Goal: Task Accomplishment & Management: Use online tool/utility

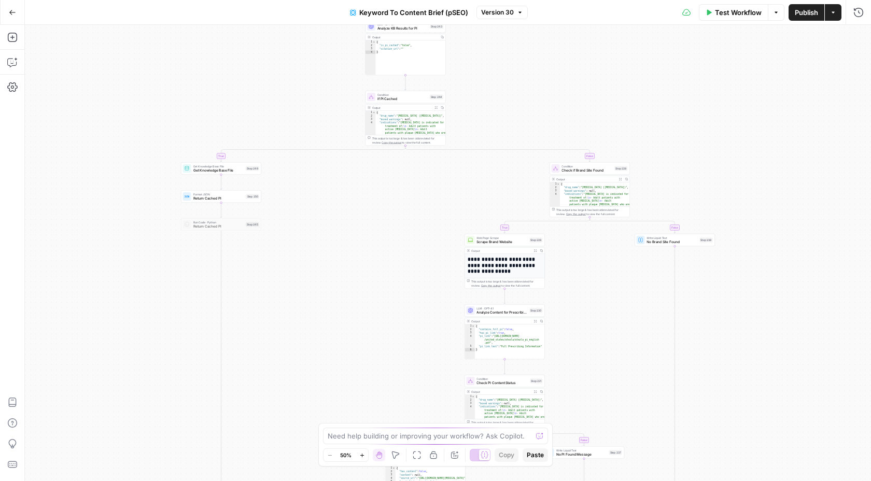
click at [7, 11] on button "Go Back" at bounding box center [12, 12] width 19 height 19
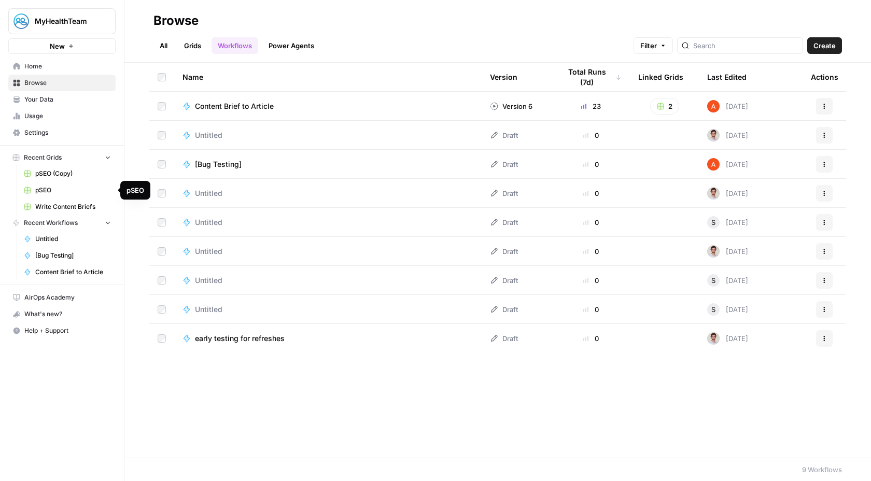
click at [47, 239] on span "Untitled" at bounding box center [73, 238] width 76 height 9
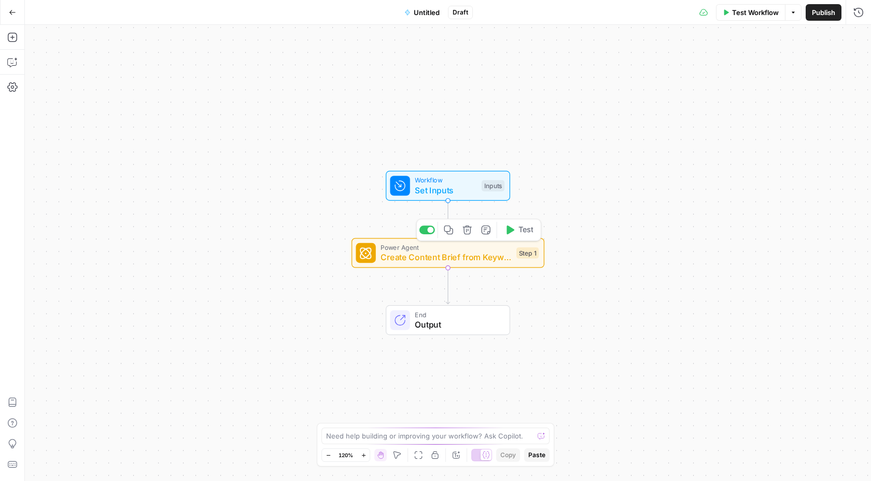
click at [454, 263] on span "Create Content Brief from Keyword" at bounding box center [446, 257] width 131 height 12
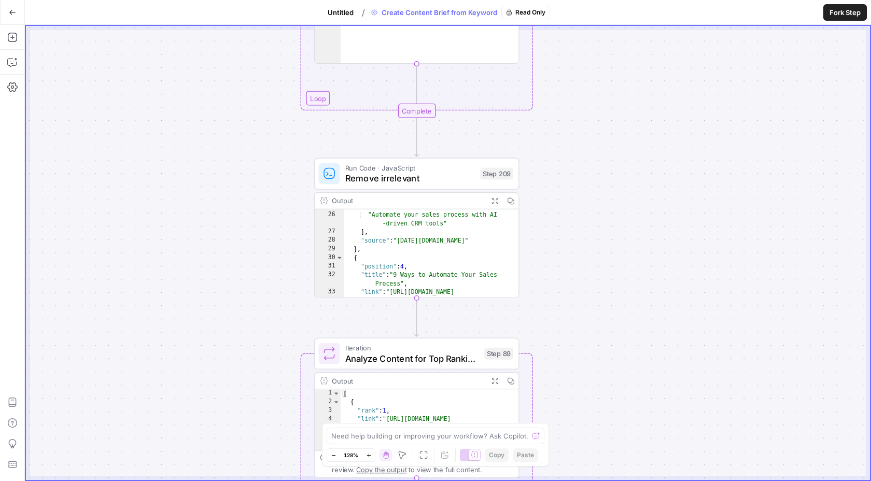
scroll to position [363, 0]
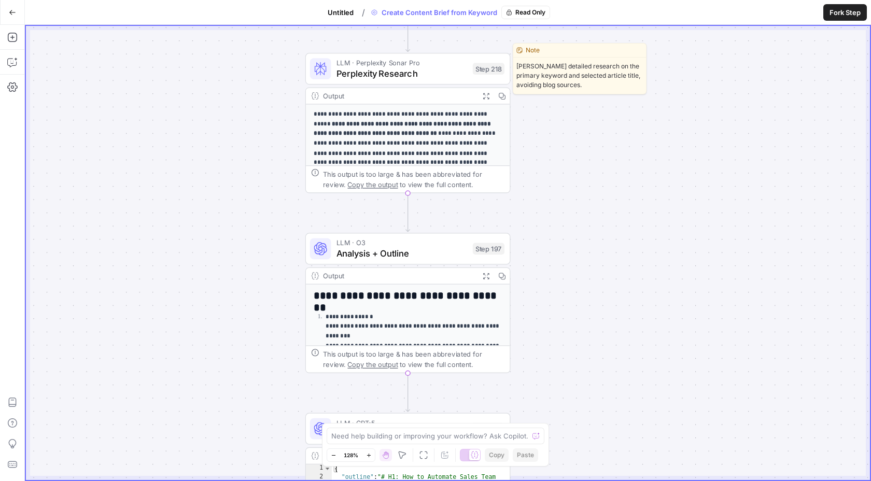
click at [383, 76] on span "Perplexity Research" at bounding box center [402, 73] width 131 height 13
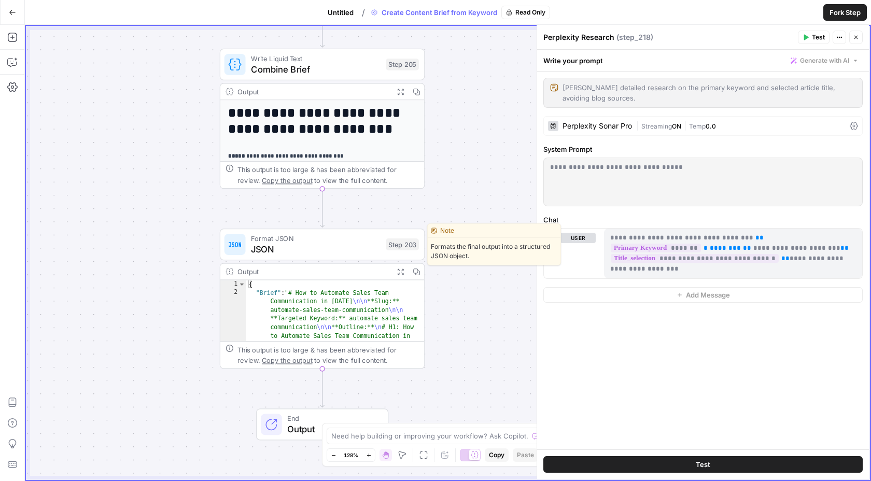
click at [293, 250] on span "JSON" at bounding box center [316, 249] width 130 height 13
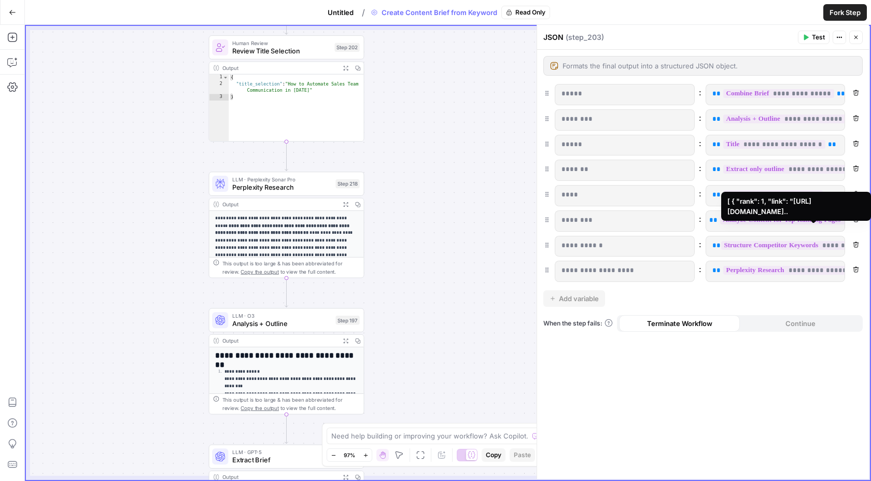
scroll to position [0, 0]
click at [767, 221] on span "**********" at bounding box center [814, 220] width 182 height 9
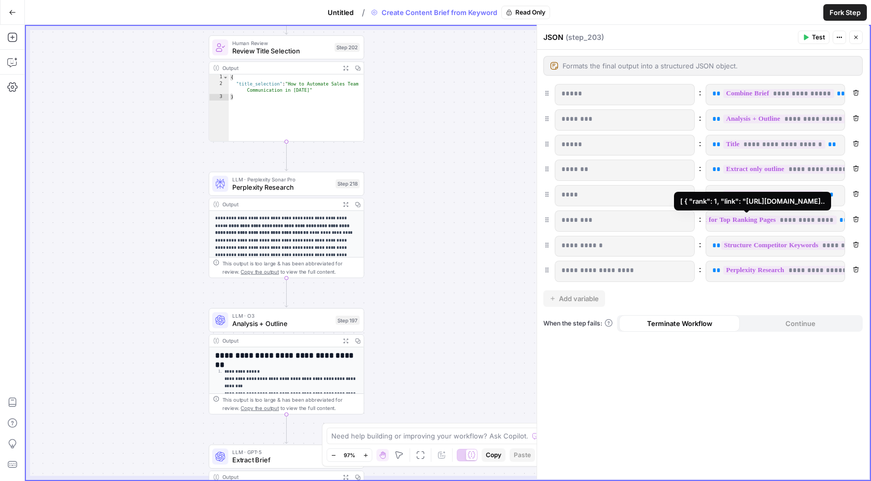
scroll to position [0, 71]
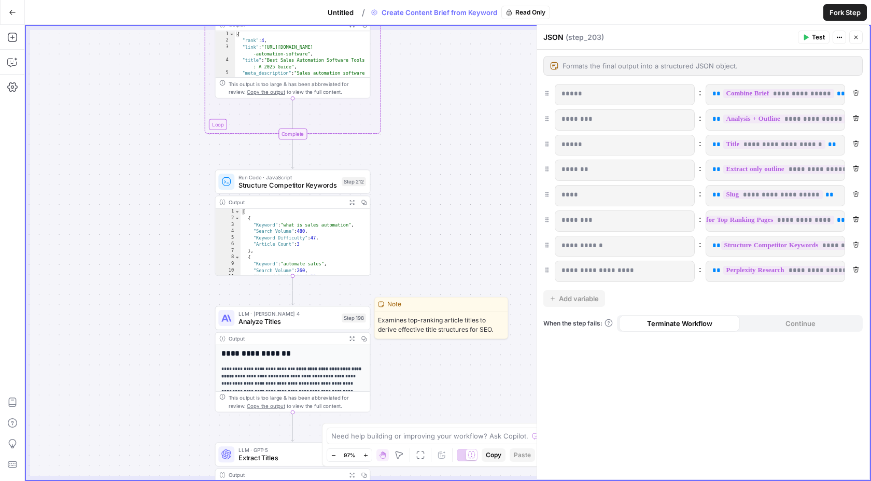
click at [267, 319] on span "Analyze Titles" at bounding box center [289, 322] width 100 height 10
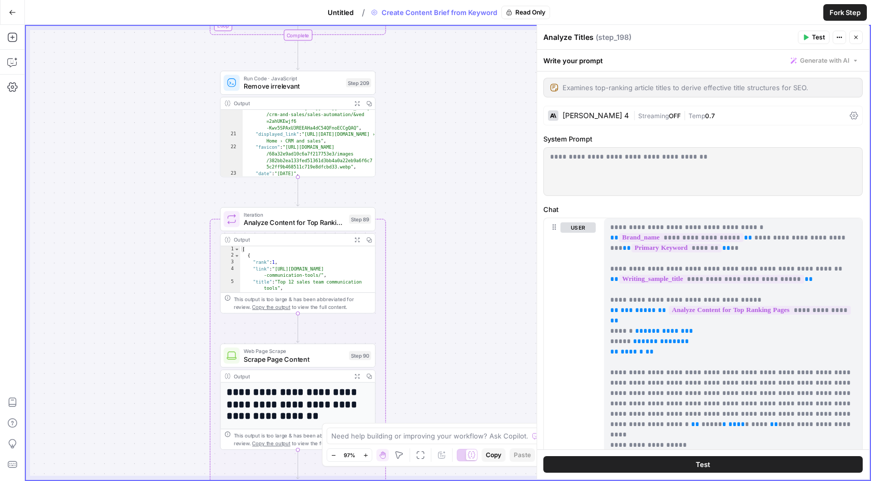
scroll to position [261, 0]
click at [303, 85] on span "Remove irrelevant" at bounding box center [293, 86] width 99 height 10
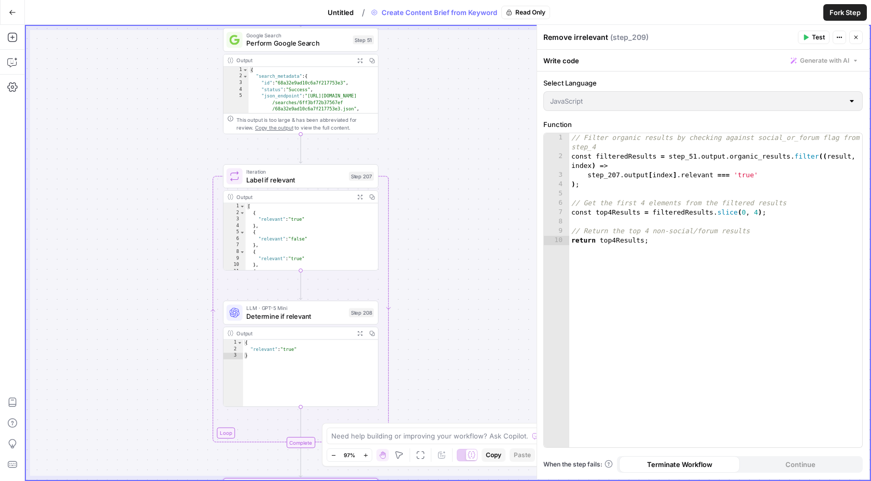
click at [310, 41] on span "Perform Google Search" at bounding box center [297, 43] width 102 height 10
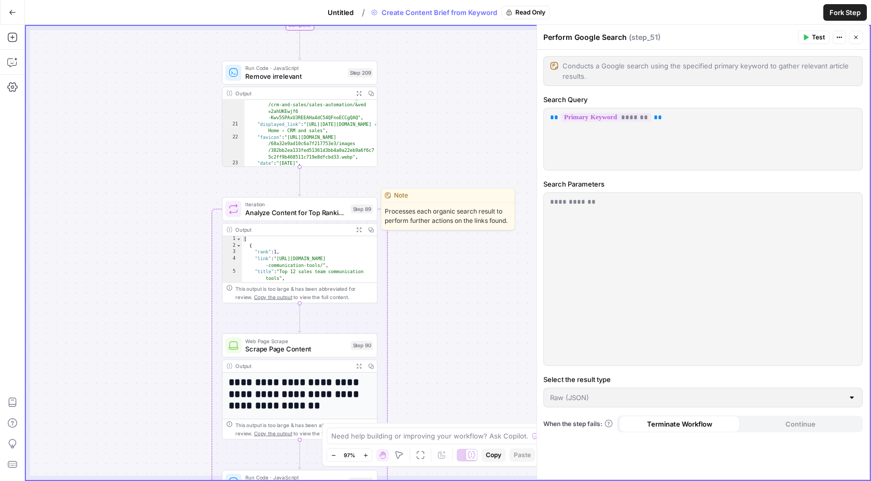
click at [303, 216] on span "Analyze Content for Top Ranking Pages" at bounding box center [295, 212] width 101 height 10
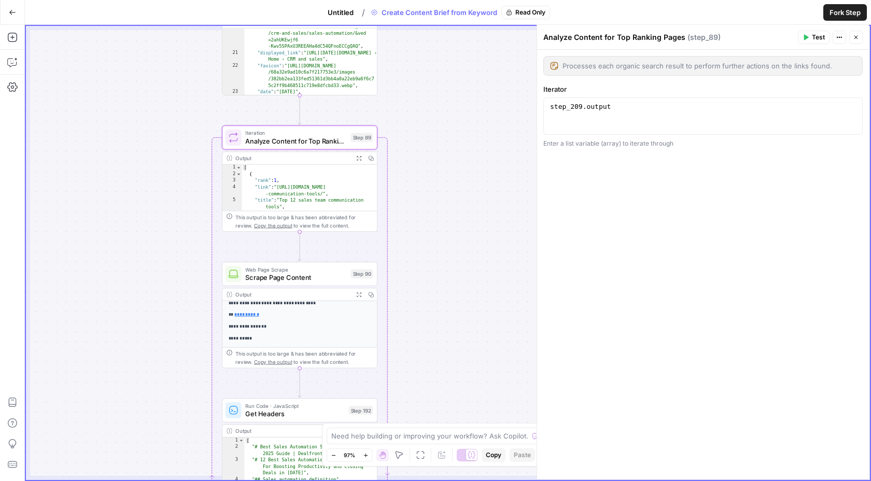
scroll to position [229, 0]
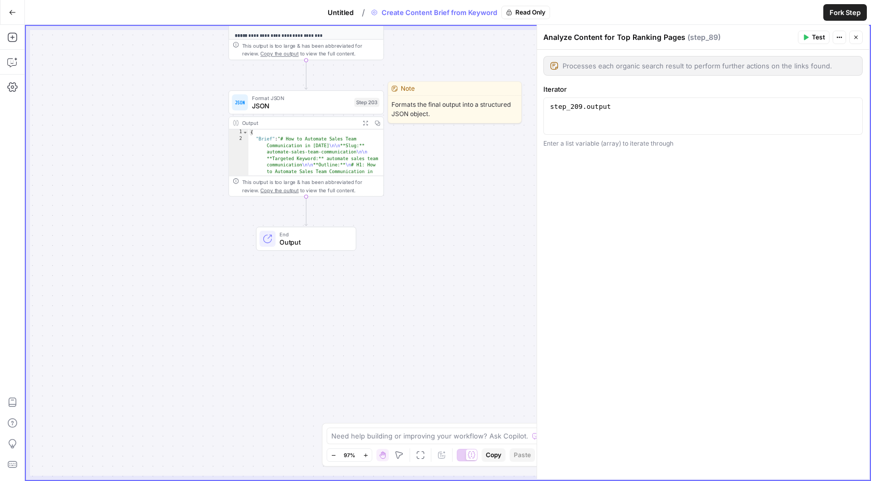
click at [299, 102] on span "JSON" at bounding box center [301, 106] width 99 height 10
click at [319, 104] on span "JSON" at bounding box center [301, 106] width 99 height 10
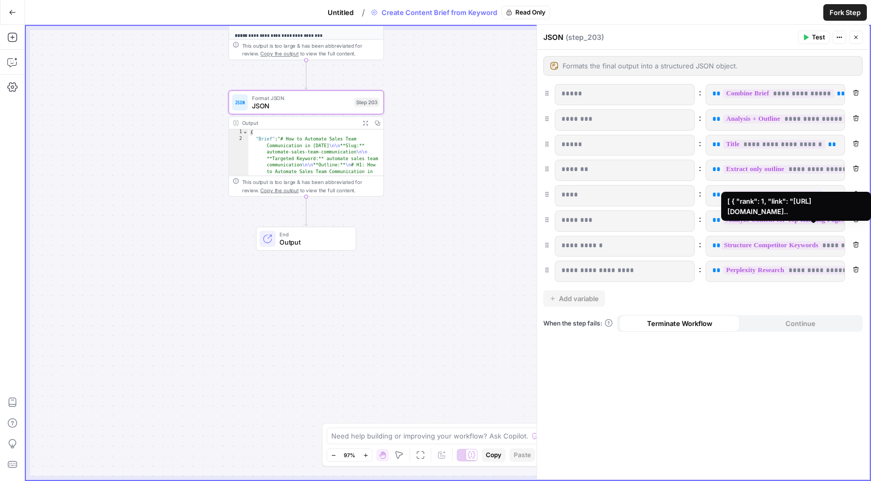
click at [759, 221] on span "**********" at bounding box center [814, 220] width 182 height 9
click at [758, 221] on span "**********" at bounding box center [814, 220] width 182 height 9
click at [734, 221] on span "**********" at bounding box center [814, 220] width 182 height 9
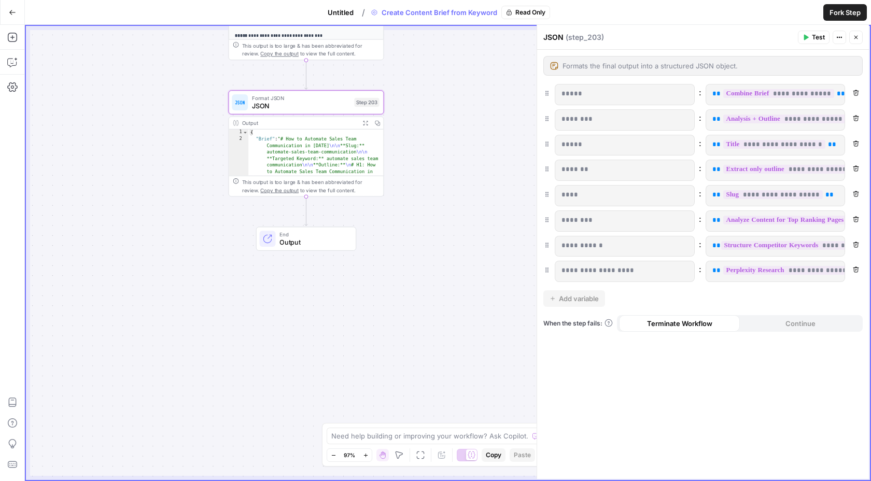
click at [754, 222] on span "**********" at bounding box center [814, 220] width 182 height 9
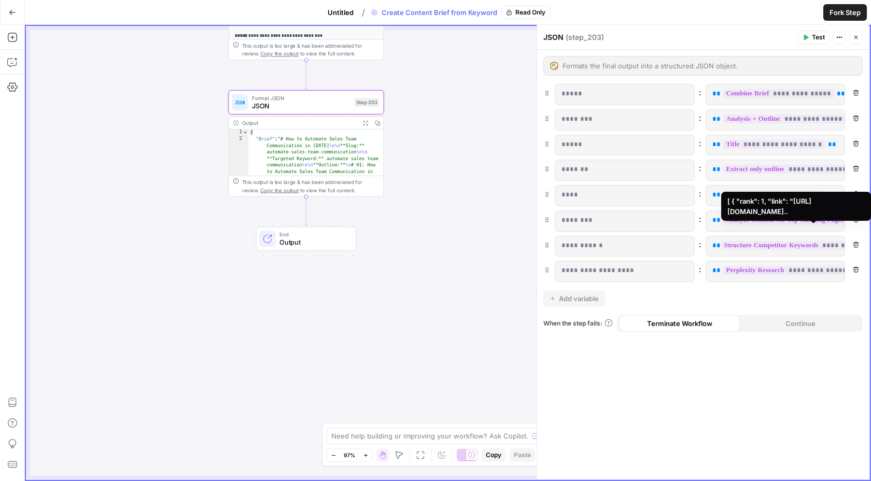
click at [754, 222] on span "**********" at bounding box center [814, 220] width 182 height 9
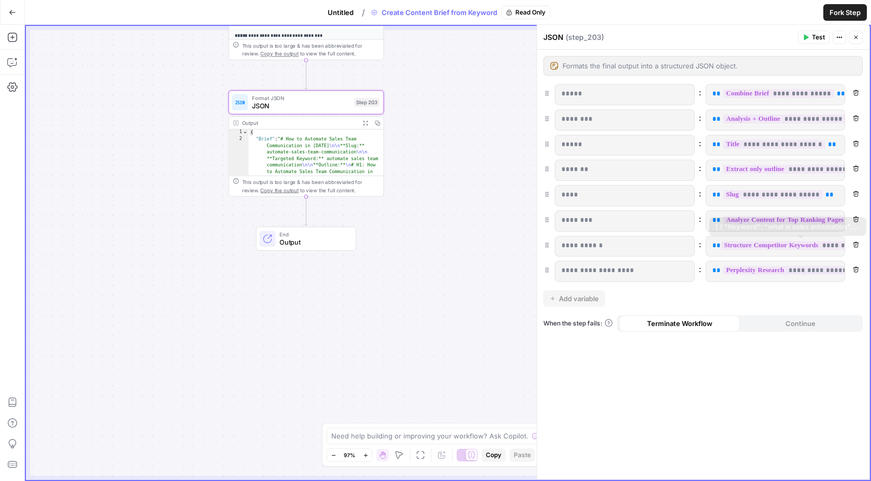
click at [747, 246] on span "**********" at bounding box center [802, 245] width 163 height 9
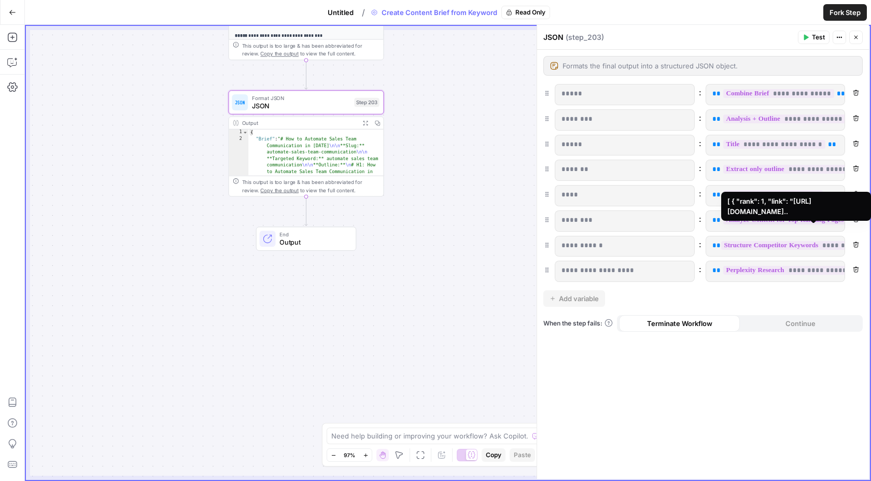
drag, startPoint x: 721, startPoint y: 221, endPoint x: 783, endPoint y: 220, distance: 61.7
click at [783, 220] on span "**********" at bounding box center [814, 220] width 182 height 9
click at [748, 218] on span "**********" at bounding box center [814, 220] width 182 height 9
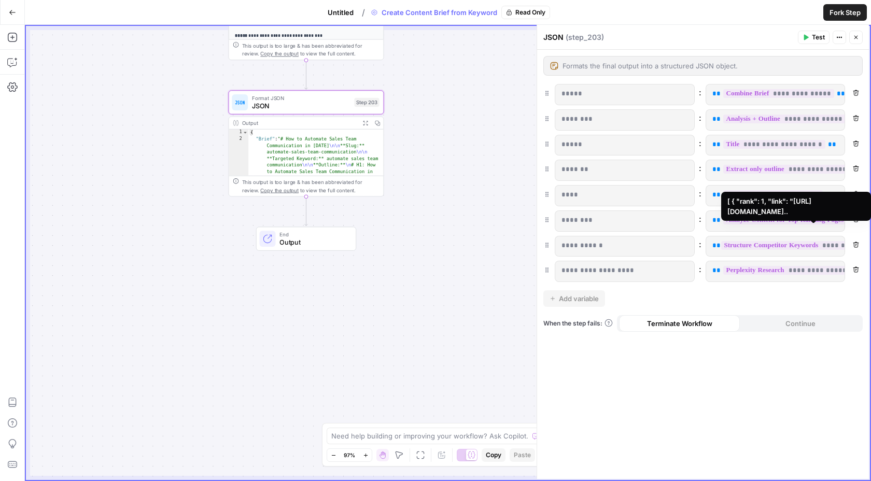
click at [748, 218] on span "**********" at bounding box center [814, 220] width 182 height 9
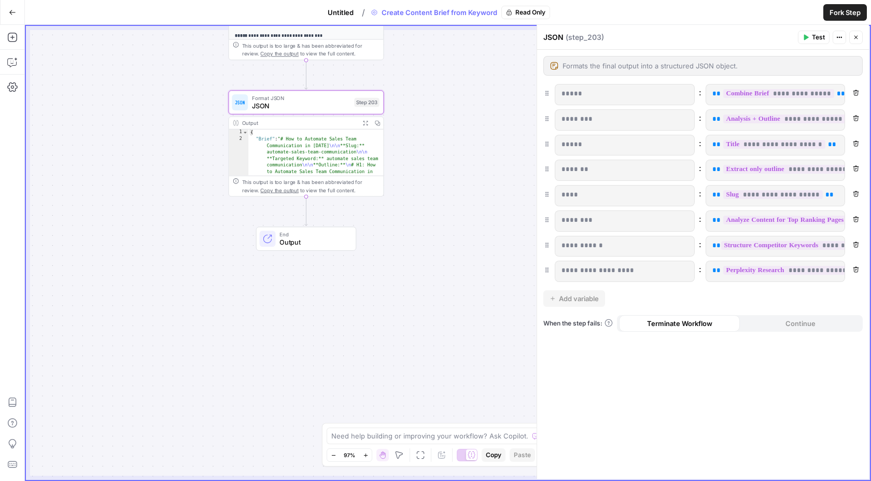
click at [584, 217] on p "********" at bounding box center [625, 220] width 127 height 10
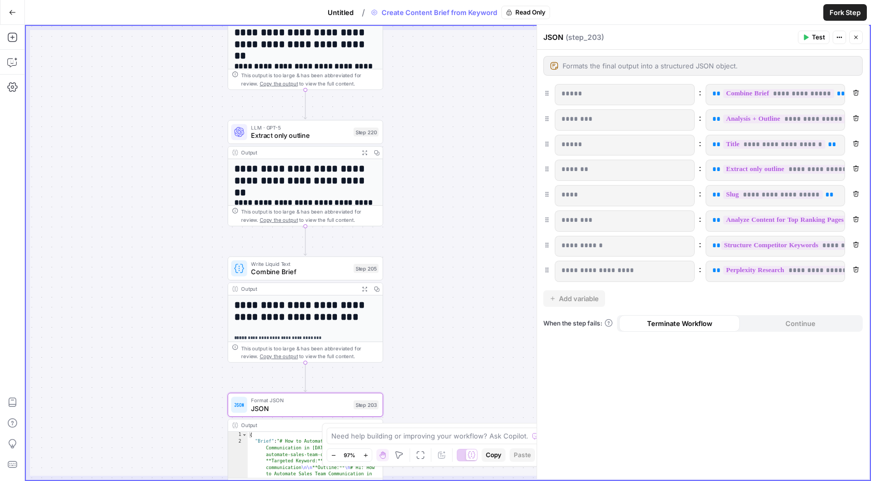
click at [279, 268] on span "Combine Brief" at bounding box center [300, 272] width 99 height 10
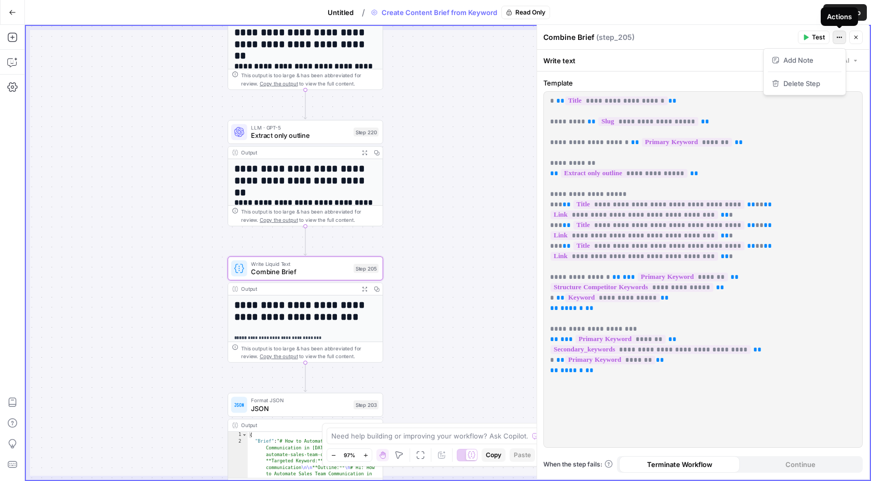
click at [844, 39] on button "Actions" at bounding box center [839, 37] width 13 height 13
click at [756, 27] on header "Combine Brief ( step_205 ) Test Actions Close" at bounding box center [703, 37] width 332 height 25
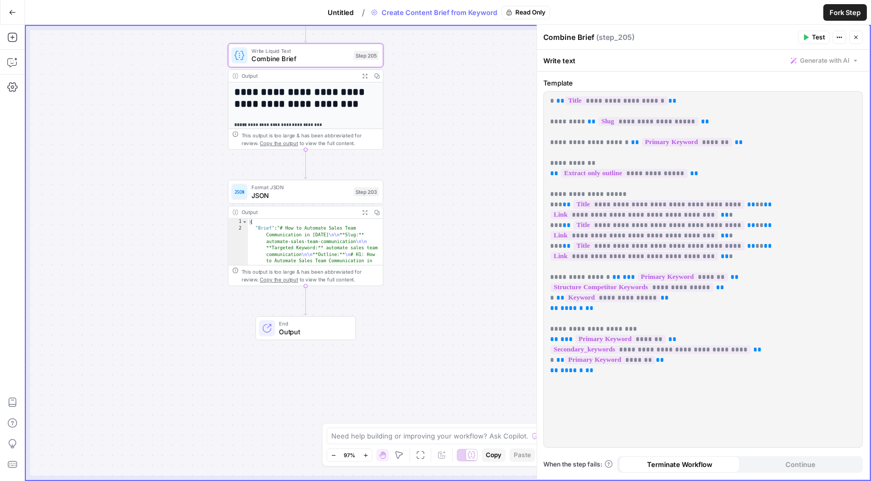
click at [311, 196] on span "JSON" at bounding box center [300, 195] width 99 height 10
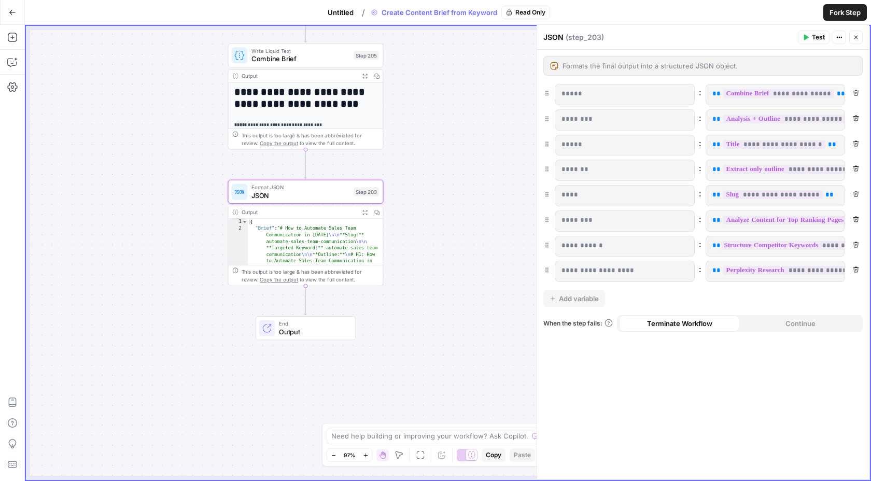
click at [325, 329] on span "Output" at bounding box center [313, 332] width 68 height 10
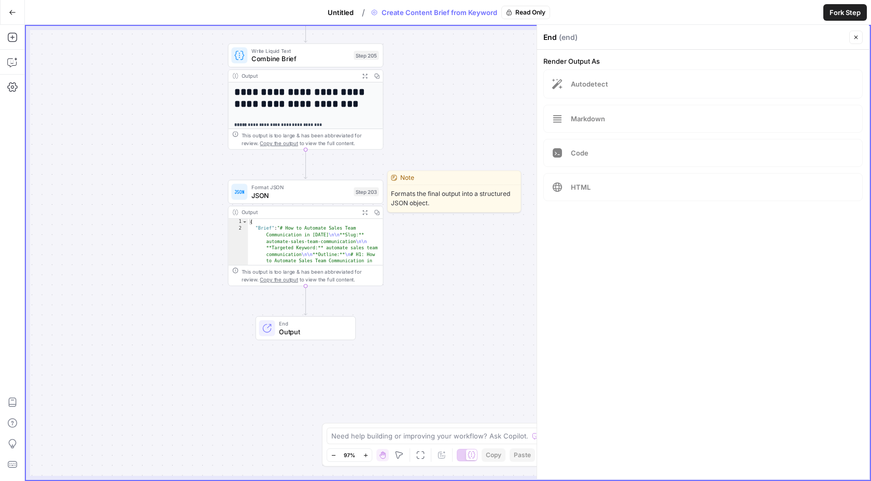
click at [288, 195] on span "JSON" at bounding box center [300, 195] width 99 height 10
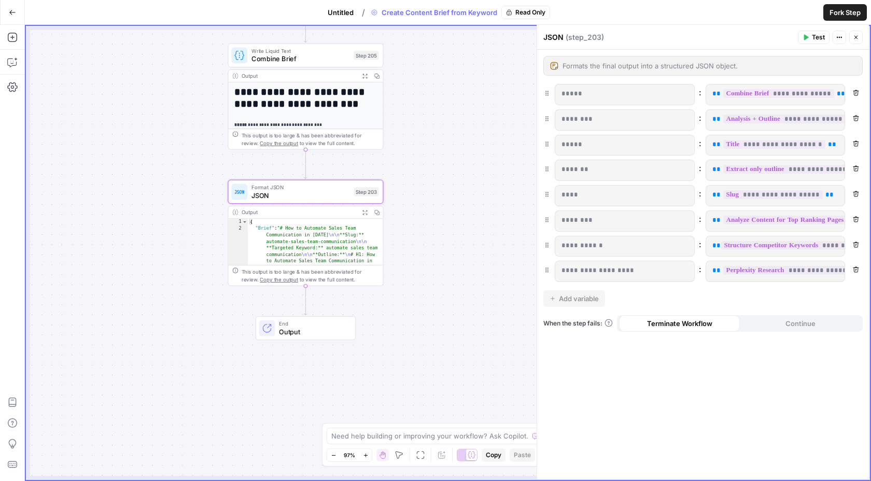
click at [378, 214] on icon "button" at bounding box center [376, 212] width 5 height 5
click at [856, 39] on icon "button" at bounding box center [856, 37] width 6 height 6
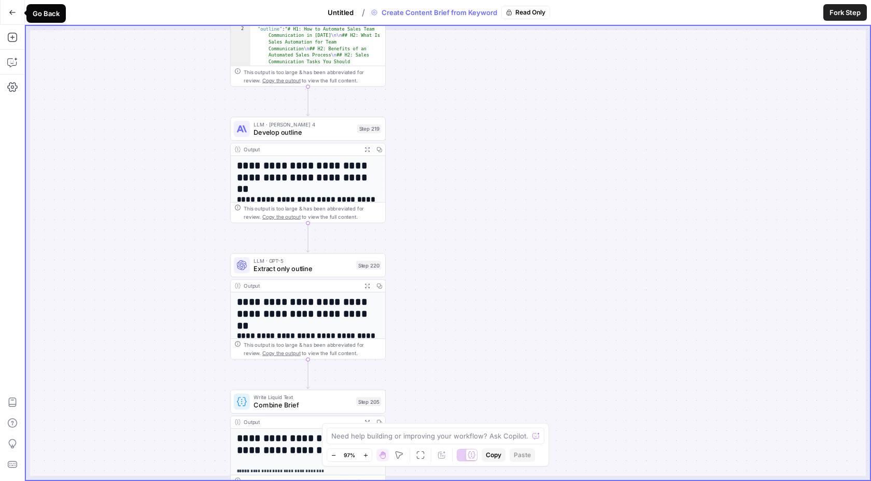
click at [7, 13] on button "Go Back" at bounding box center [12, 12] width 19 height 19
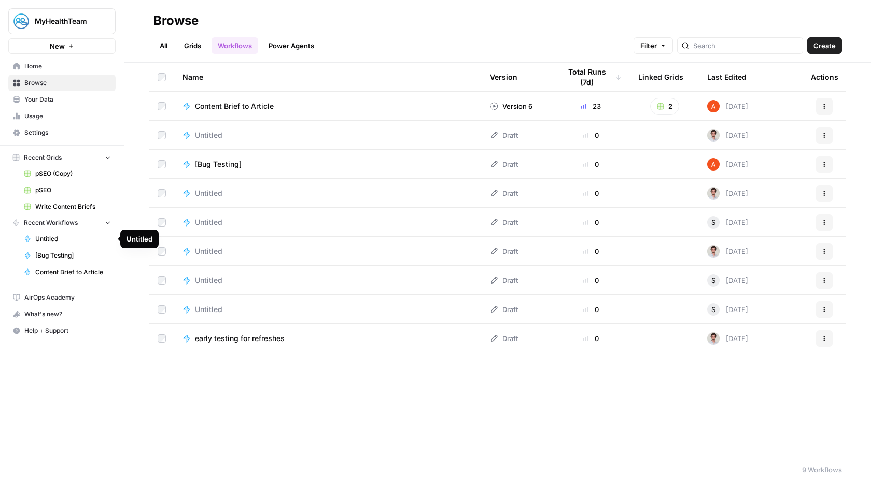
click at [49, 239] on span "Untitled" at bounding box center [73, 238] width 76 height 9
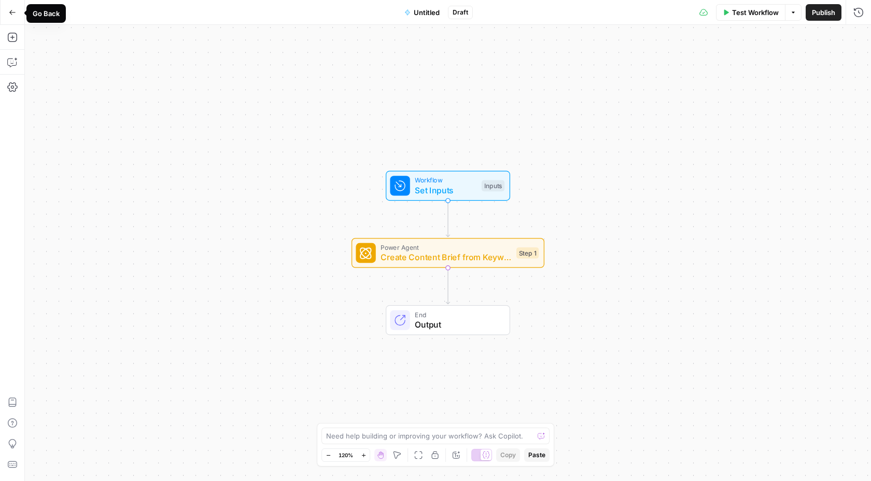
click at [12, 13] on icon "button" at bounding box center [12, 12] width 7 height 7
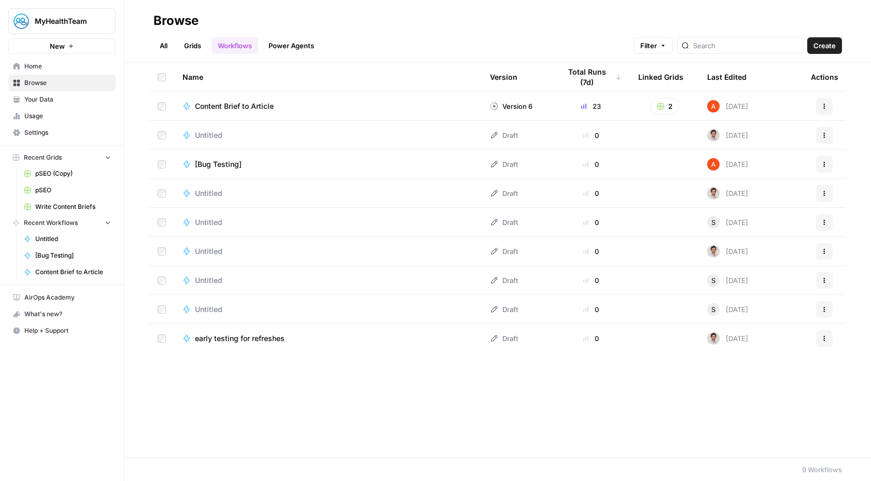
click at [52, 243] on span "Untitled" at bounding box center [73, 238] width 76 height 9
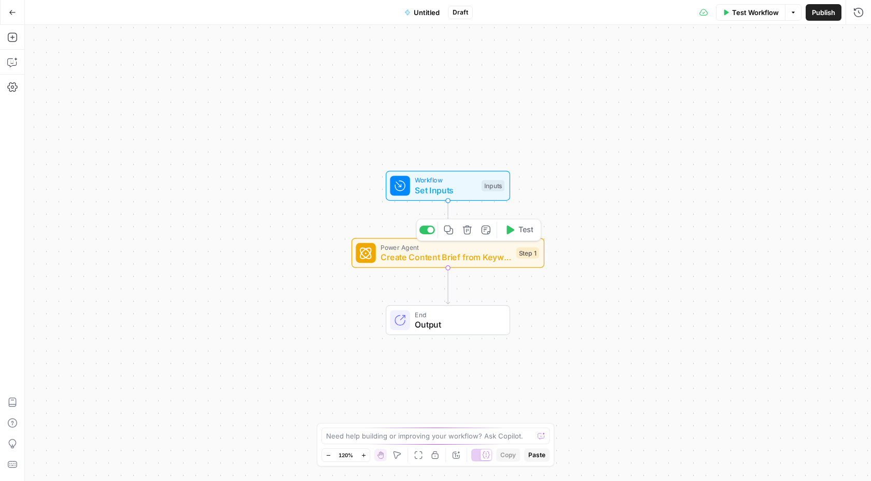
click at [410, 262] on span "Create Content Brief from Keyword" at bounding box center [446, 257] width 131 height 12
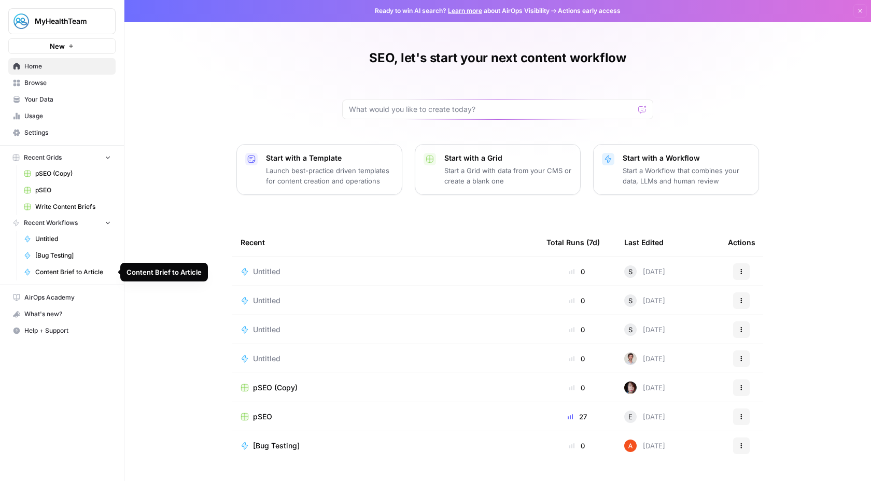
click at [61, 274] on span "Content Brief to Article" at bounding box center [73, 272] width 76 height 9
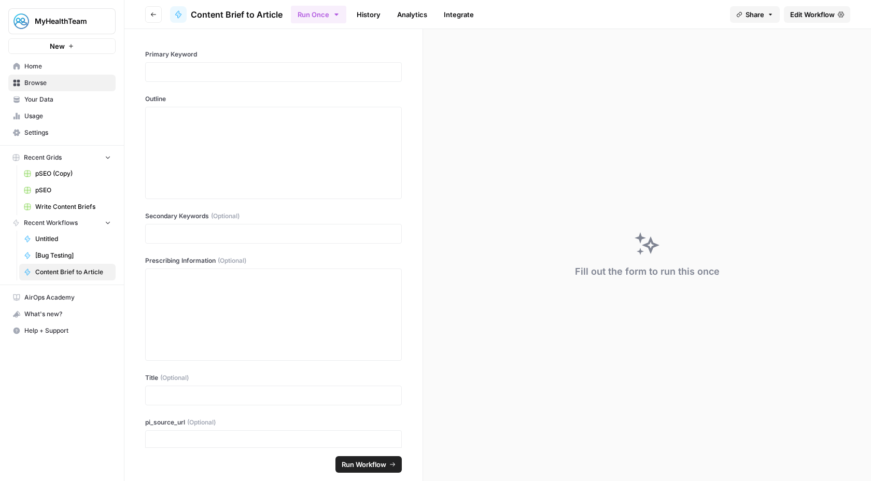
click at [41, 157] on span "Recent Grids" at bounding box center [43, 157] width 38 height 9
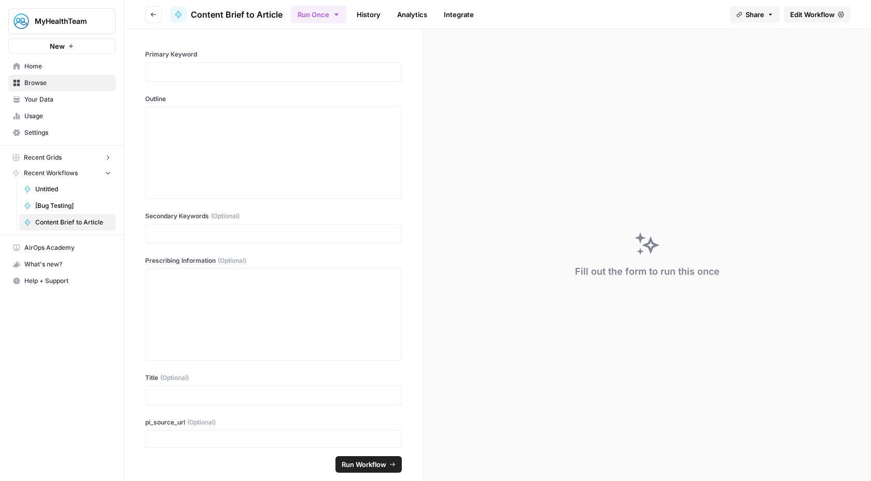
click at [41, 157] on span "Recent Grids" at bounding box center [43, 157] width 38 height 9
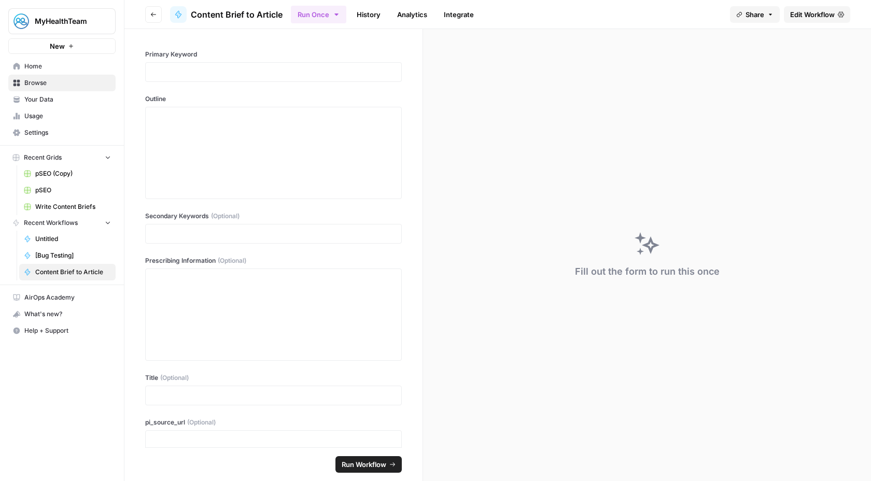
click at [55, 172] on span "pSEO (Copy)" at bounding box center [73, 173] width 76 height 9
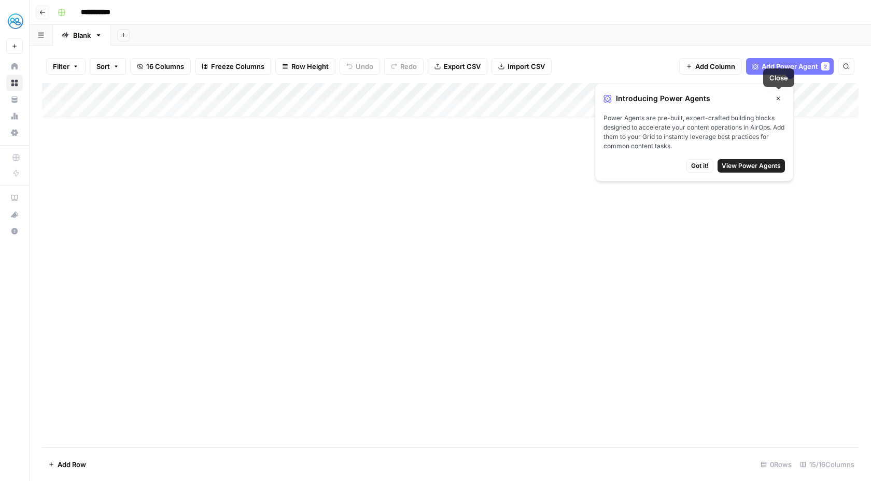
click at [775, 100] on icon "button" at bounding box center [778, 98] width 6 height 6
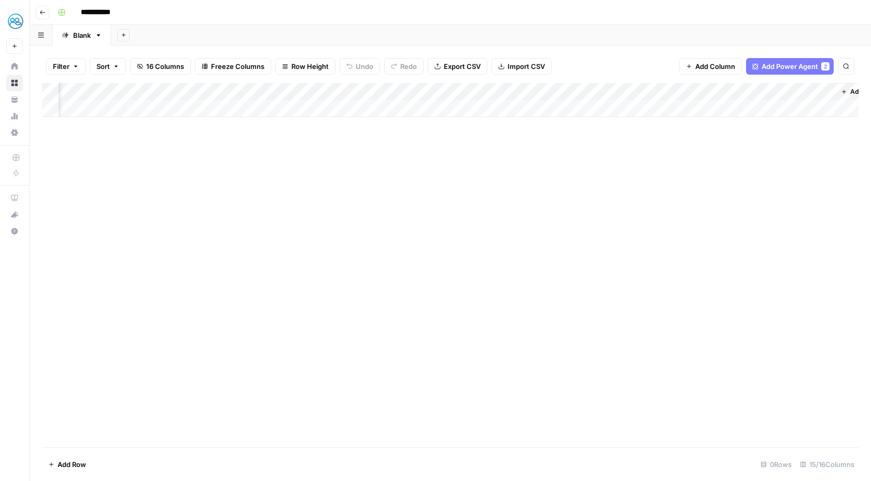
scroll to position [0, 812]
click at [632, 92] on div "Add Column" at bounding box center [450, 100] width 817 height 34
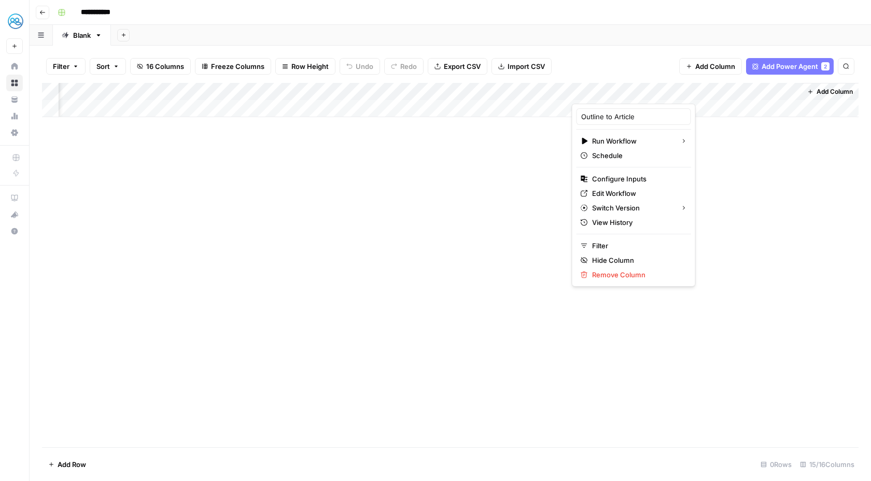
click at [672, 92] on div at bounding box center [640, 93] width 136 height 21
click at [686, 93] on div at bounding box center [640, 93] width 136 height 21
click at [618, 194] on span "Edit Workflow" at bounding box center [637, 193] width 91 height 10
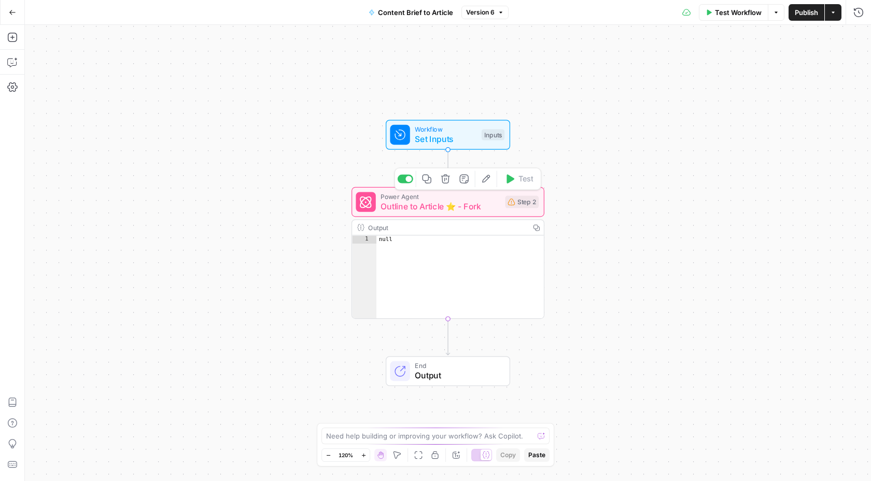
click at [416, 211] on span "Outline to Article ⭐️ - Fork" at bounding box center [440, 206] width 119 height 12
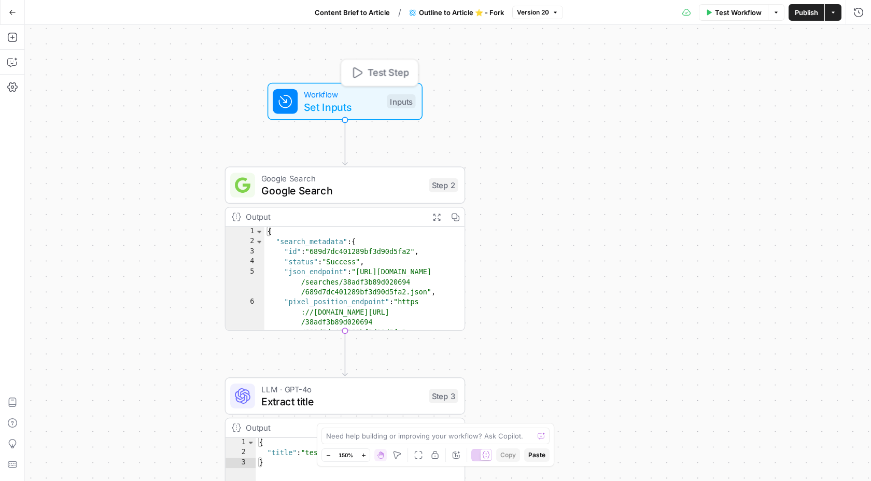
click at [347, 107] on span "Set Inputs" at bounding box center [342, 107] width 77 height 16
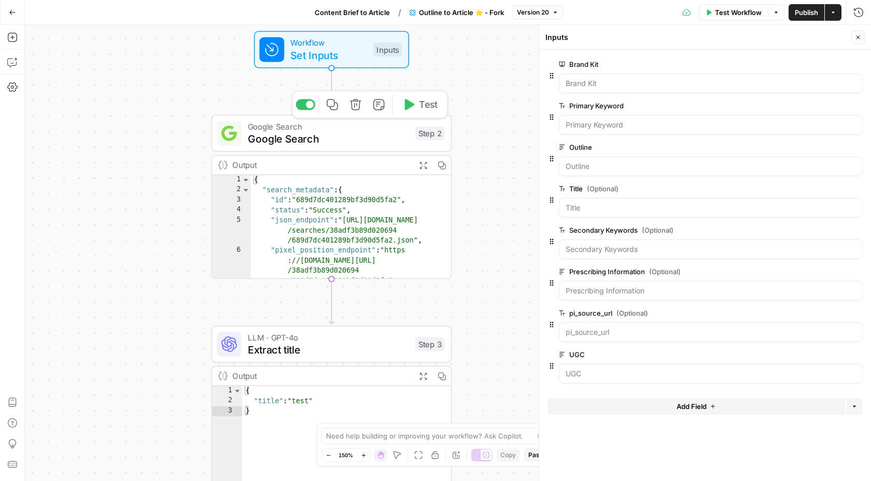
click at [332, 139] on span "Google Search" at bounding box center [328, 139] width 161 height 16
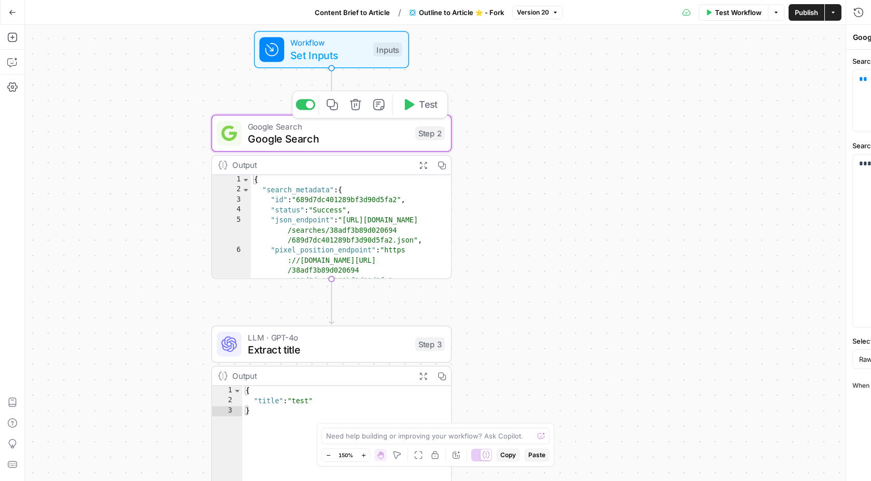
click at [332, 139] on span "Google Search" at bounding box center [328, 139] width 161 height 16
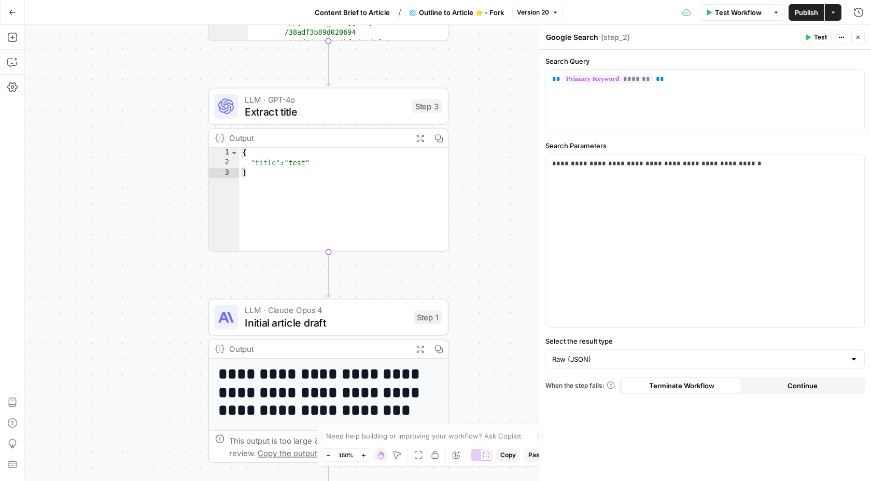
click at [290, 336] on div "**********" at bounding box center [328, 381] width 241 height 164
click at [287, 327] on span "Initial article draft" at bounding box center [326, 323] width 163 height 16
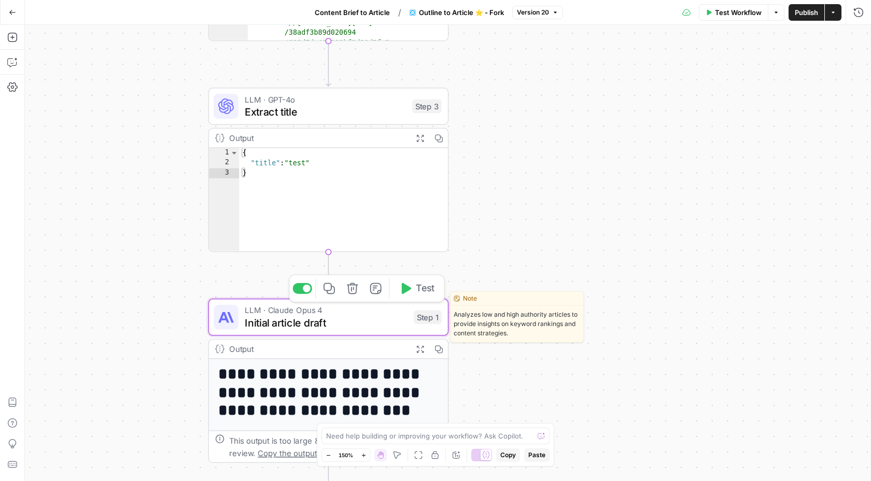
click at [287, 327] on span "Initial article draft" at bounding box center [326, 323] width 163 height 16
type textarea "Initial article draft"
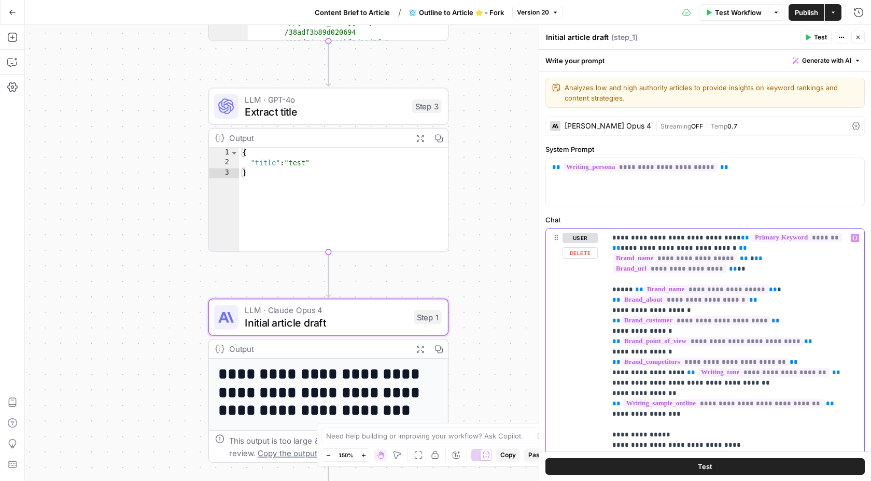
click at [853, 240] on icon "button" at bounding box center [854, 237] width 5 height 5
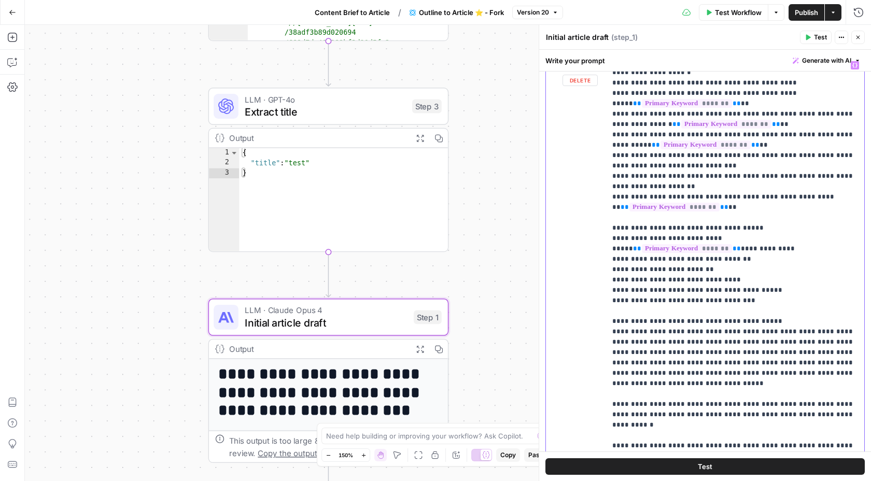
scroll to position [456, 0]
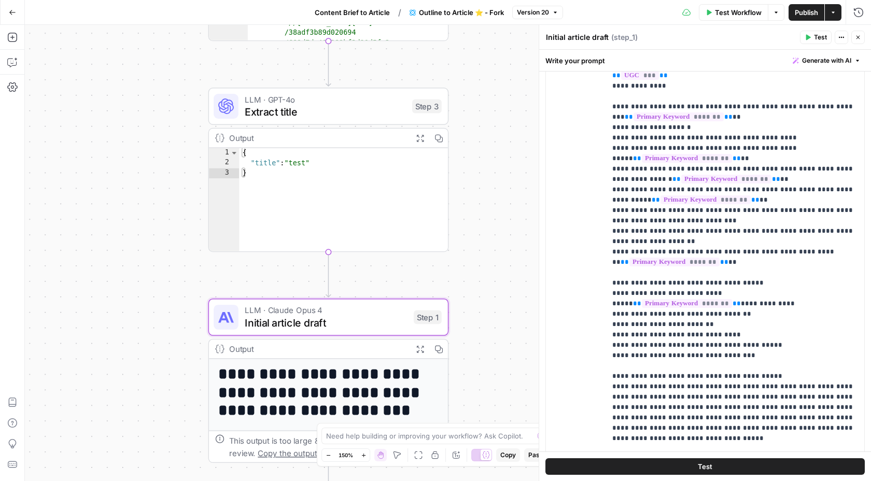
click at [503, 151] on div "**********" at bounding box center [448, 253] width 846 height 456
click at [860, 38] on icon "button" at bounding box center [858, 37] width 6 height 6
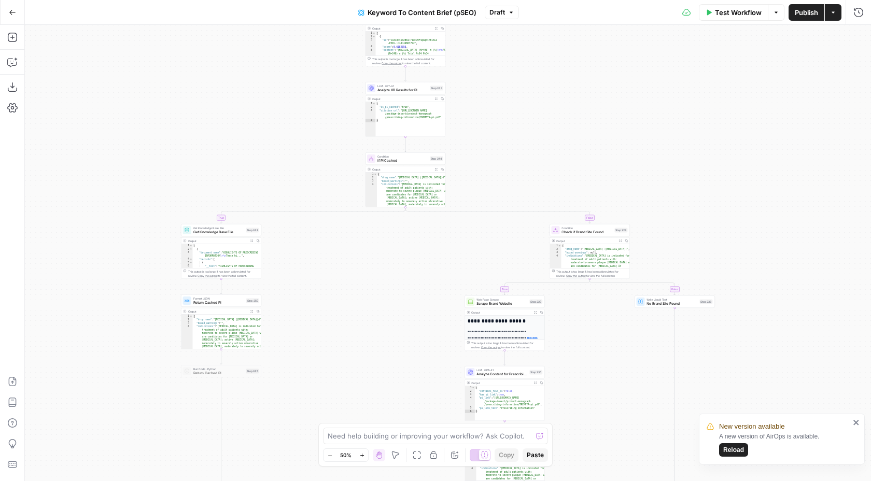
click at [14, 11] on icon "button" at bounding box center [12, 12] width 7 height 7
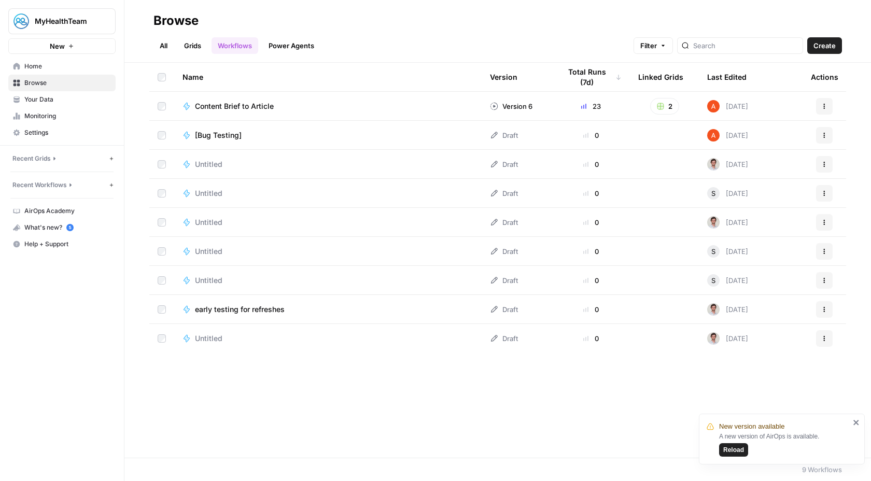
click at [73, 185] on icon "button" at bounding box center [70, 184] width 7 height 7
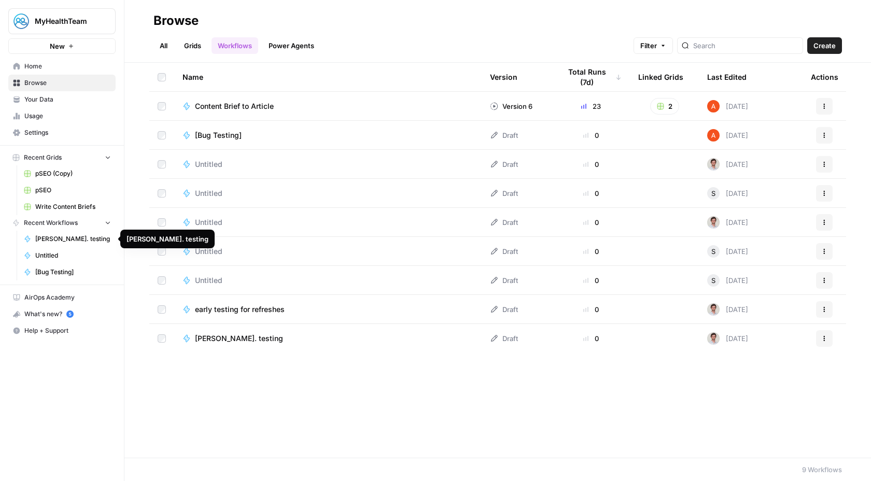
click at [54, 236] on span "[PERSON_NAME]. testing" at bounding box center [73, 238] width 76 height 9
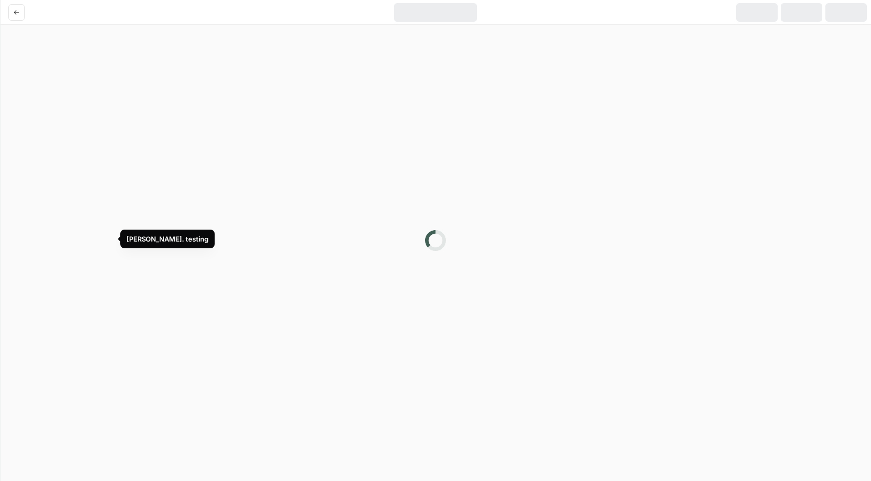
click at [54, 236] on div "MyHealthTeam New Home Browse Your Data Usage Settings Recent Grids pSEO (Copy) …" at bounding box center [435, 240] width 871 height 481
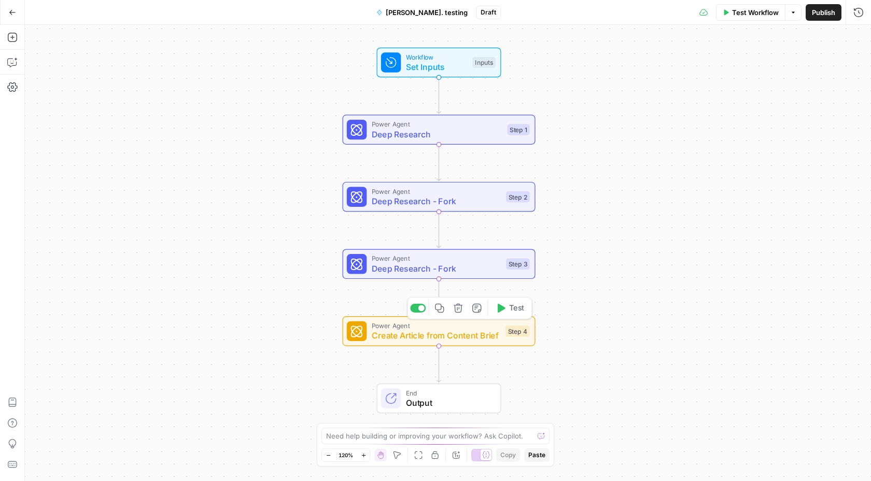
click at [405, 335] on span "Create Article from Content Brief" at bounding box center [436, 335] width 129 height 12
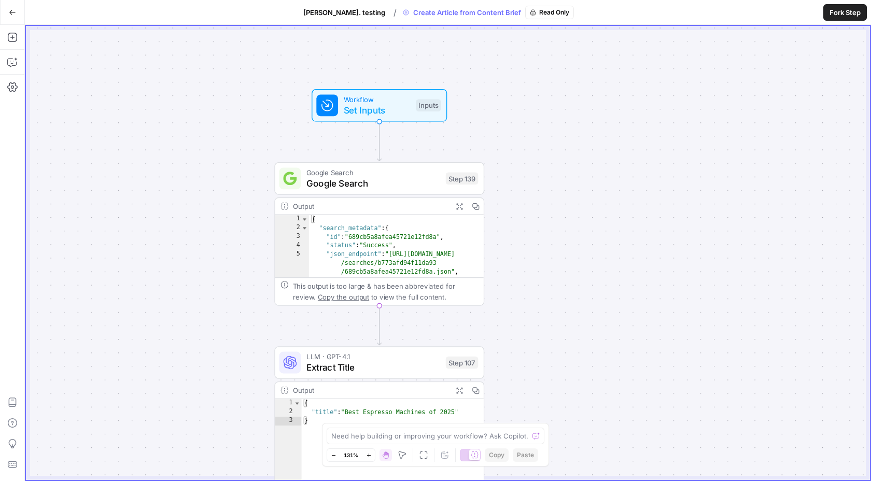
click at [369, 101] on span "Workflow" at bounding box center [377, 99] width 67 height 11
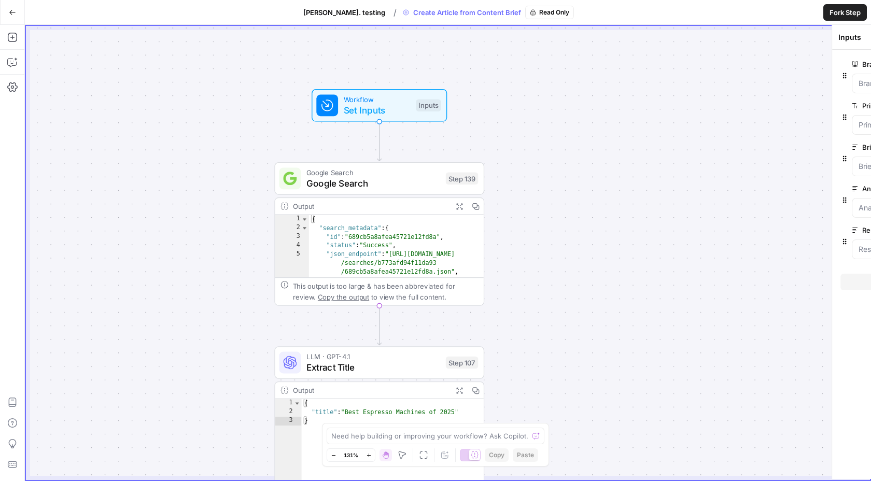
click at [369, 101] on span "Workflow" at bounding box center [377, 99] width 67 height 11
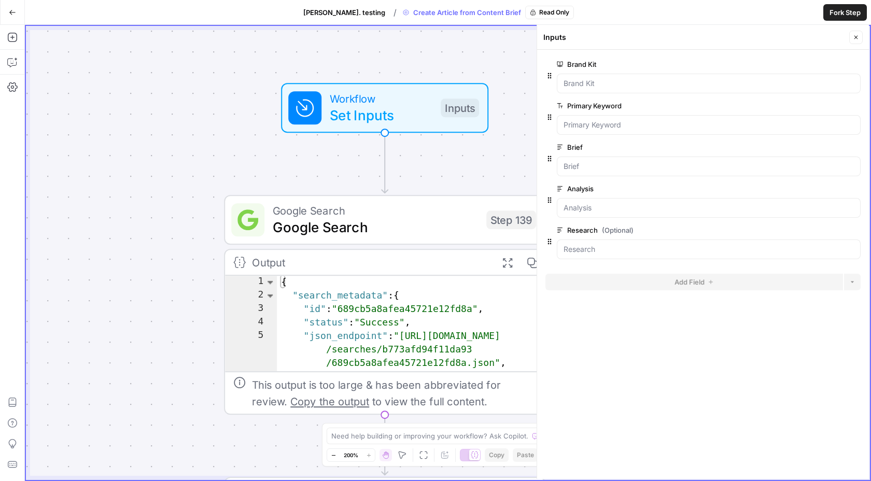
click at [174, 202] on div "true false false true Workflow Set Inputs Inputs Google Search Google Search St…" at bounding box center [448, 253] width 844 height 454
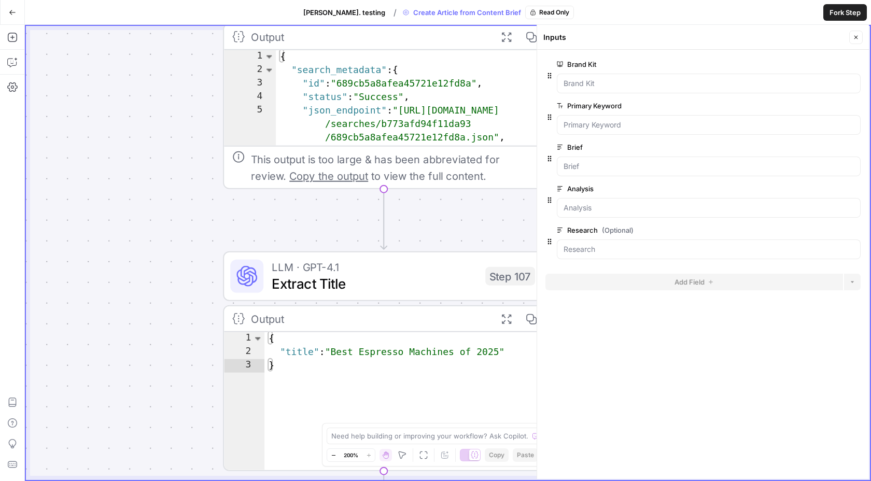
click at [854, 34] on icon "button" at bounding box center [856, 37] width 6 height 6
